Goal: Task Accomplishment & Management: Complete application form

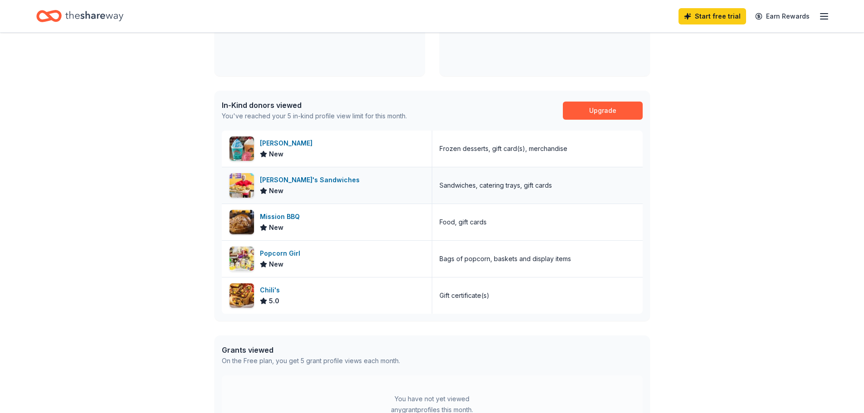
scroll to position [227, 0]
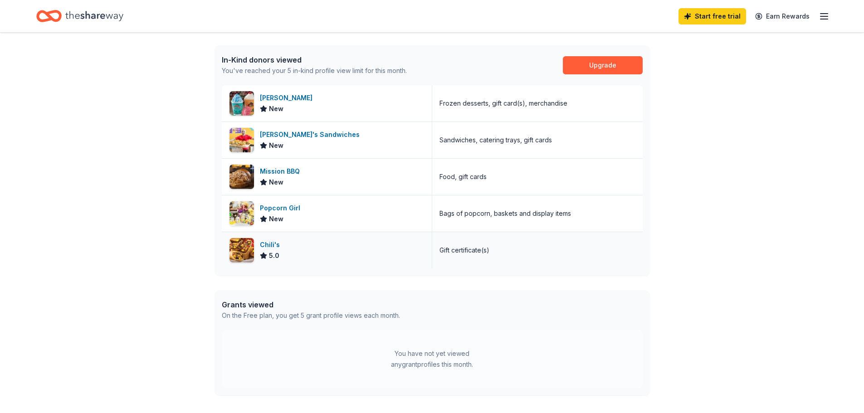
click at [274, 243] on div "Chili's" at bounding box center [272, 245] width 24 height 11
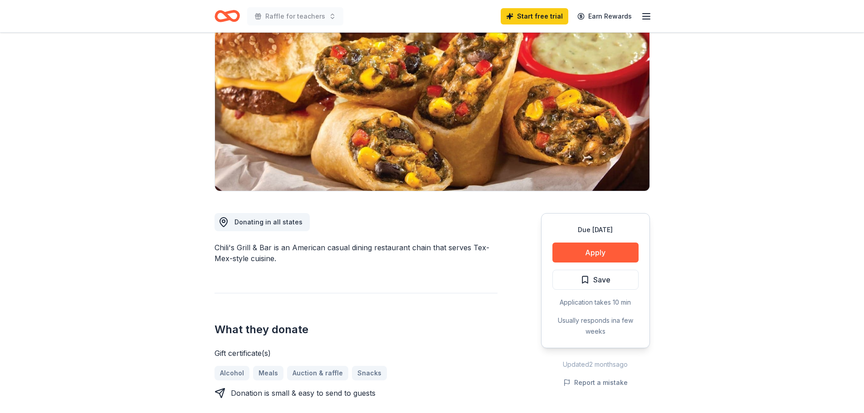
scroll to position [91, 0]
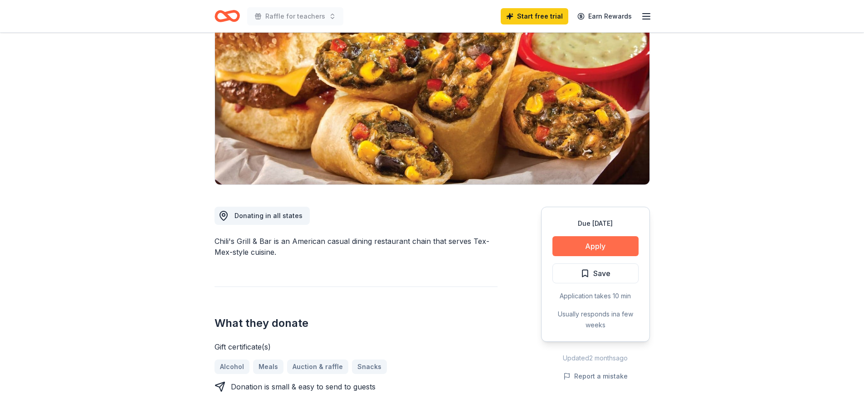
click at [589, 247] on button "Apply" at bounding box center [596, 246] width 86 height 20
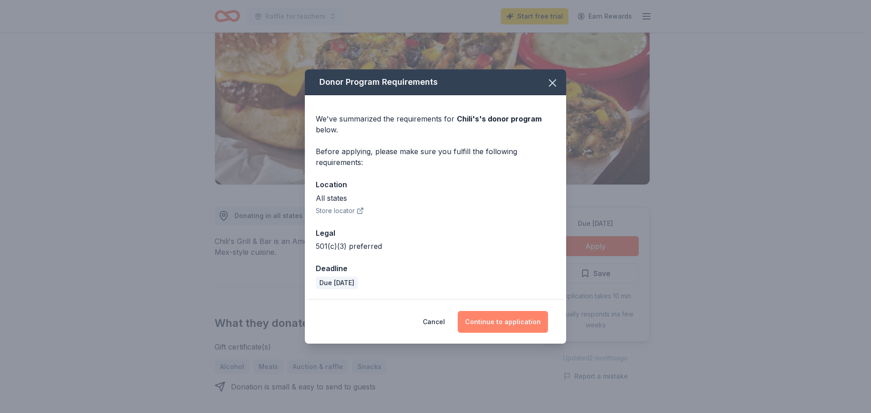
click at [521, 326] on button "Continue to application" at bounding box center [503, 322] width 90 height 22
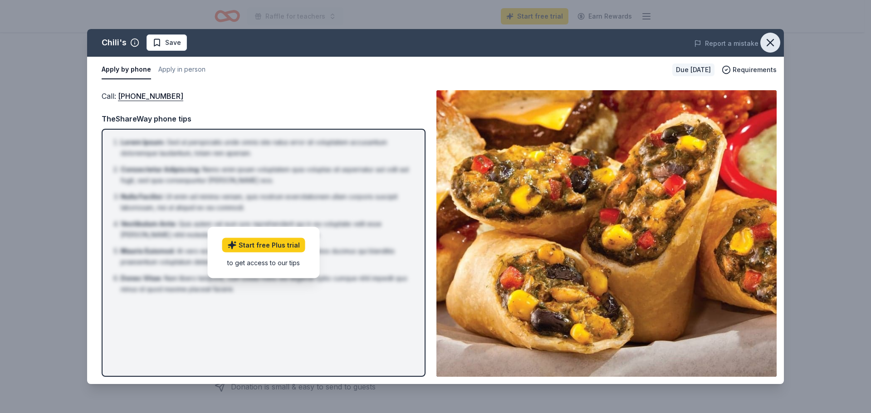
click at [766, 41] on icon "button" at bounding box center [770, 42] width 13 height 13
